Goal: Transaction & Acquisition: Download file/media

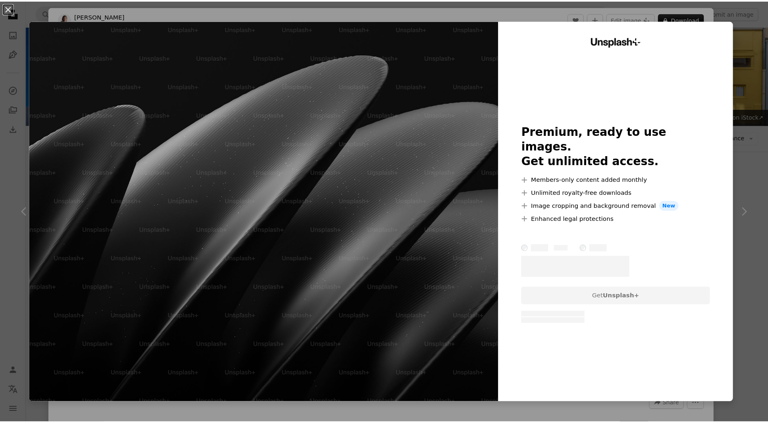
scroll to position [447, 0]
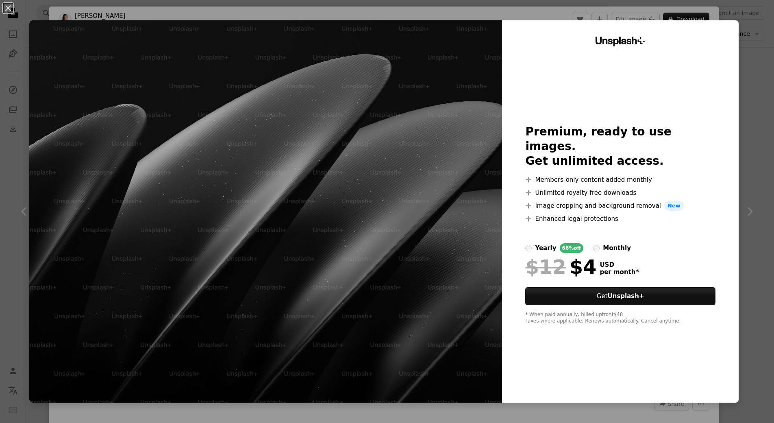
click at [746, 79] on div "An X shape Unsplash+ Premium, ready to use images. Get unlimited access. A plus…" at bounding box center [387, 211] width 774 height 423
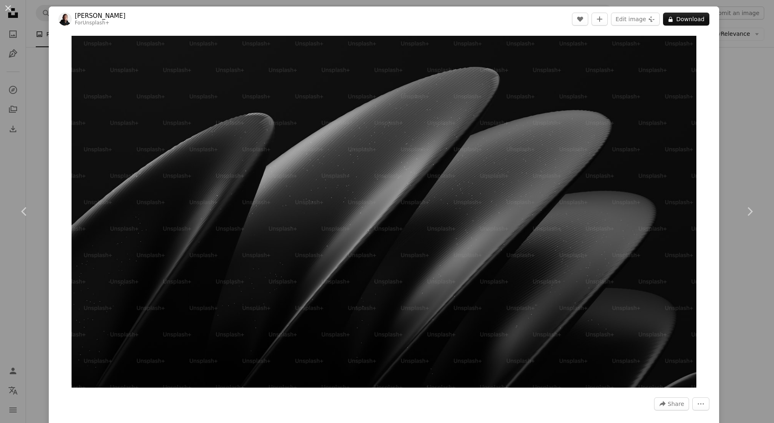
drag, startPoint x: 741, startPoint y: 99, endPoint x: 722, endPoint y: 99, distance: 18.7
click at [741, 98] on div "An X shape Chevron left Chevron right [PERSON_NAME] For Unsplash+ A heart A plu…" at bounding box center [387, 211] width 774 height 423
